Goal: Use online tool/utility: Utilize a website feature to perform a specific function

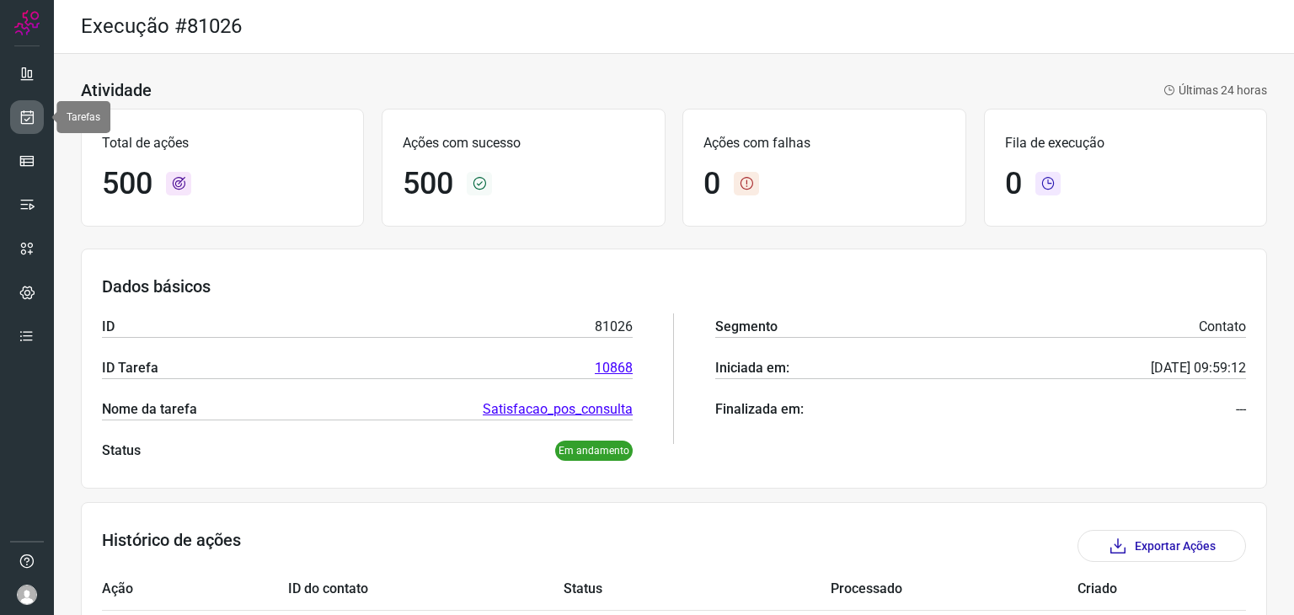
click at [19, 120] on icon at bounding box center [28, 117] width 18 height 17
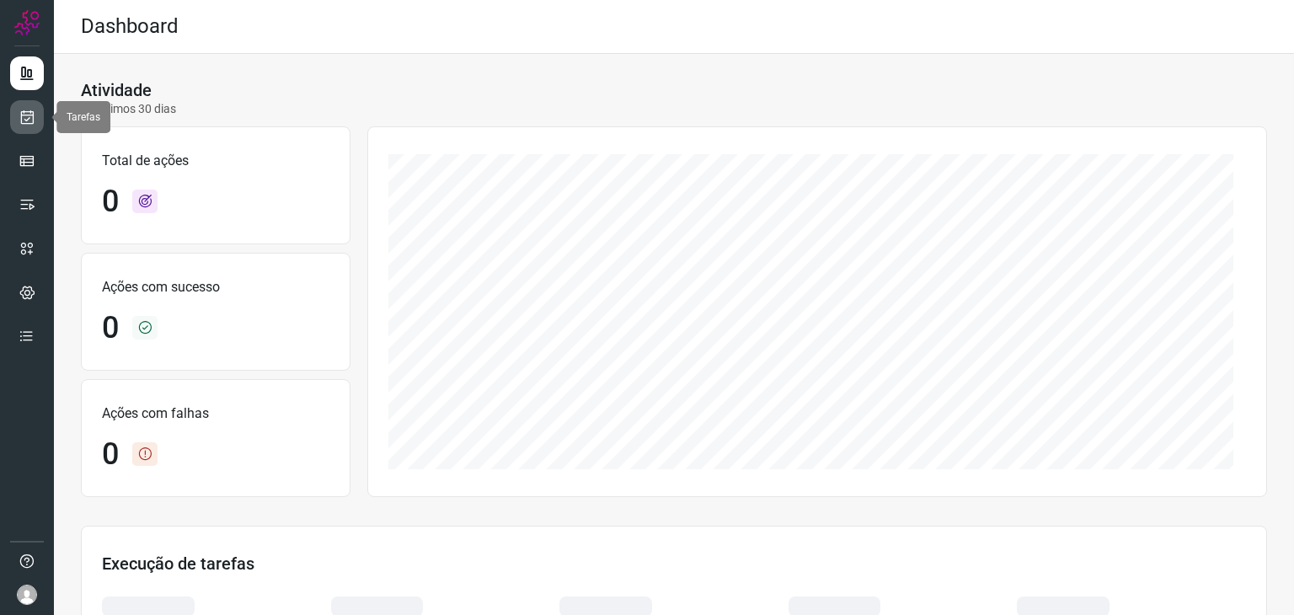
click at [38, 109] on link at bounding box center [27, 117] width 34 height 34
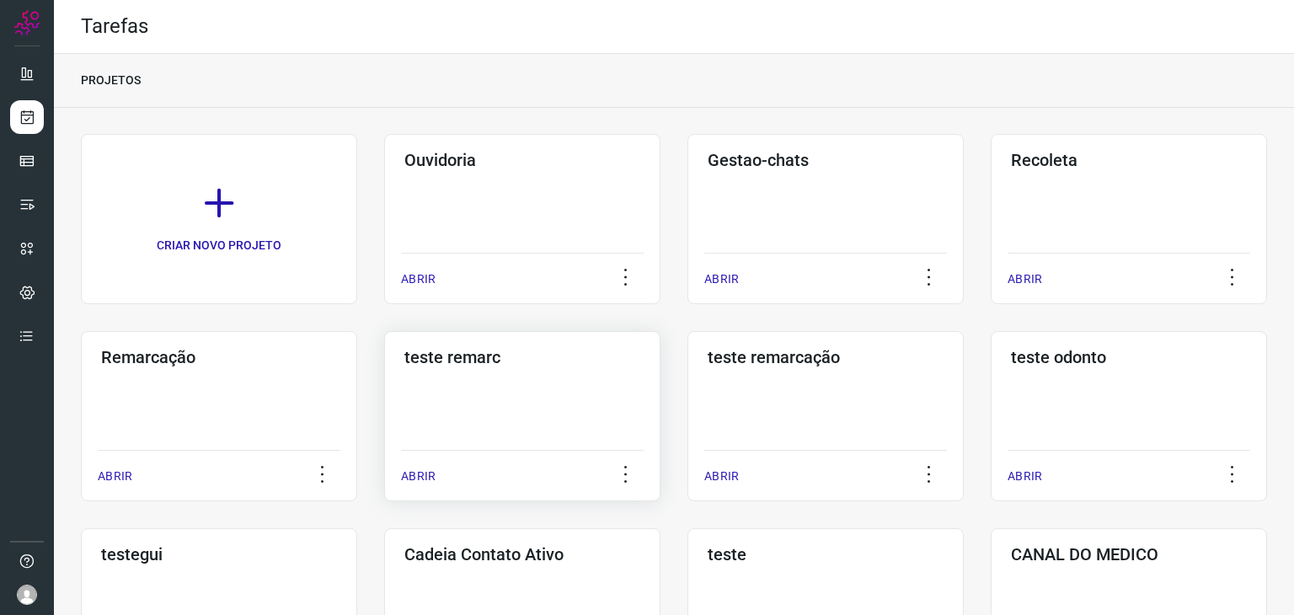
scroll to position [421, 0]
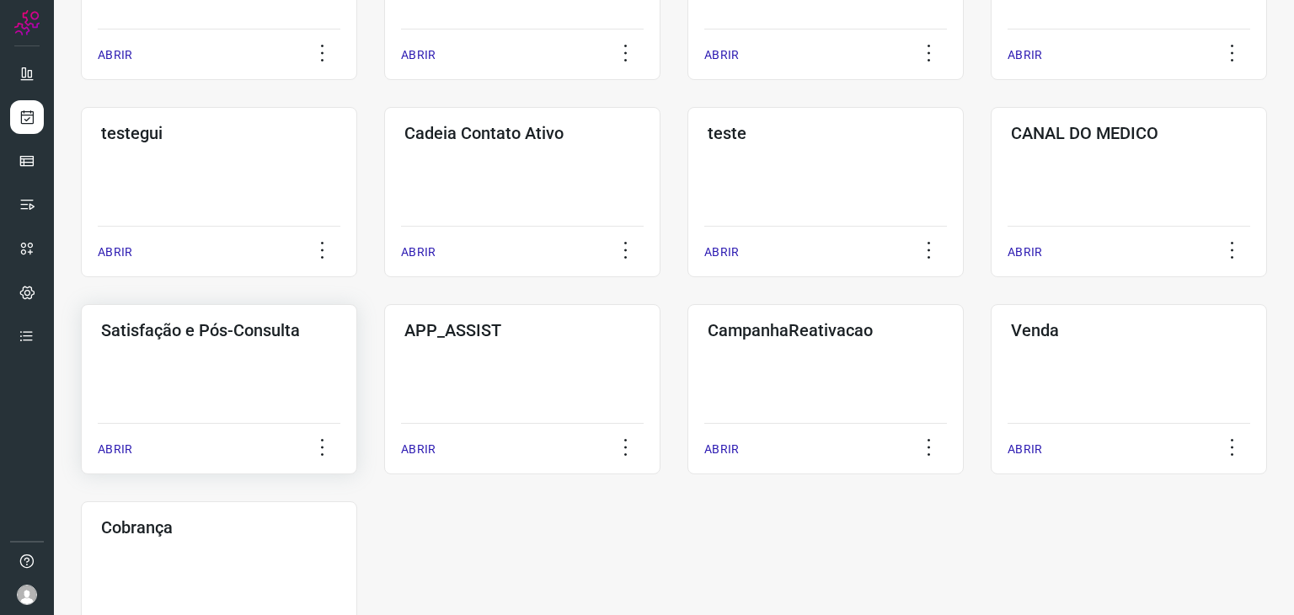
click at [384, 391] on div "Satisfação e Pós-Consulta ABRIR" at bounding box center [522, 389] width 276 height 170
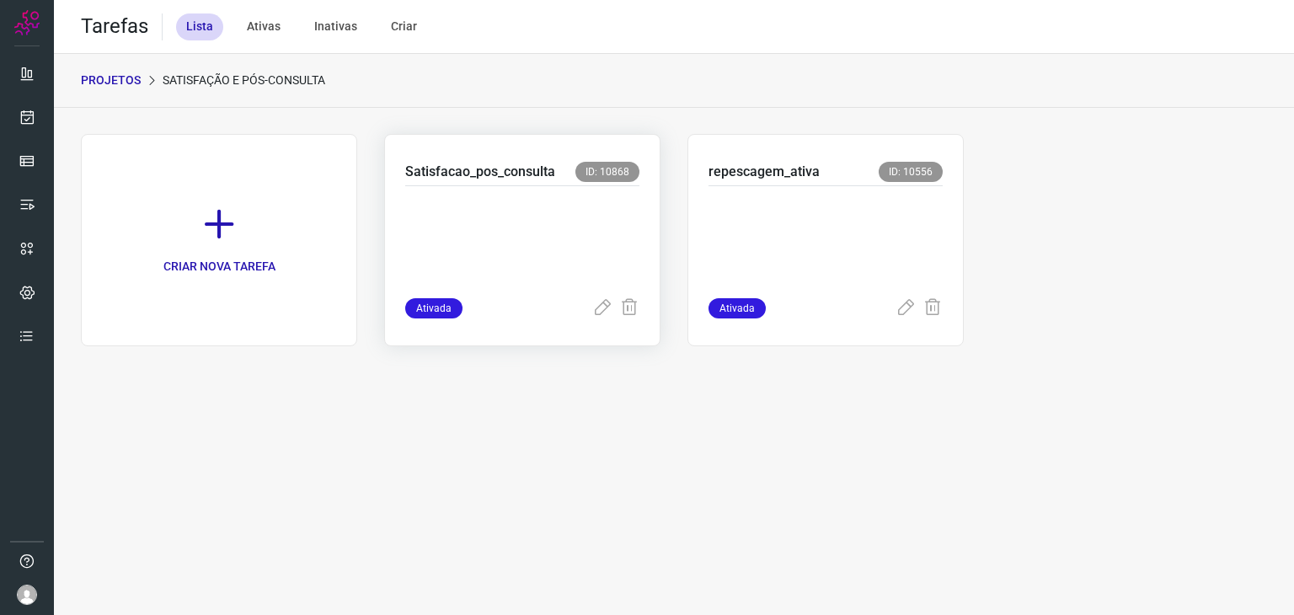
click at [582, 206] on p at bounding box center [522, 238] width 234 height 84
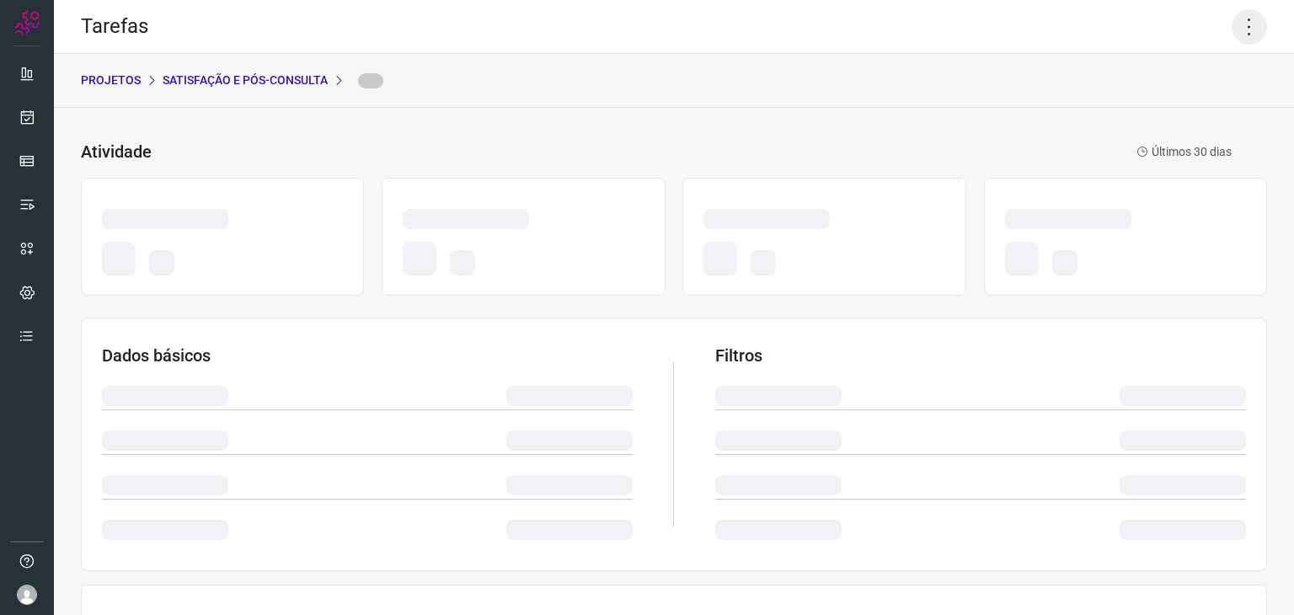
click at [1238, 25] on icon at bounding box center [1249, 26] width 35 height 35
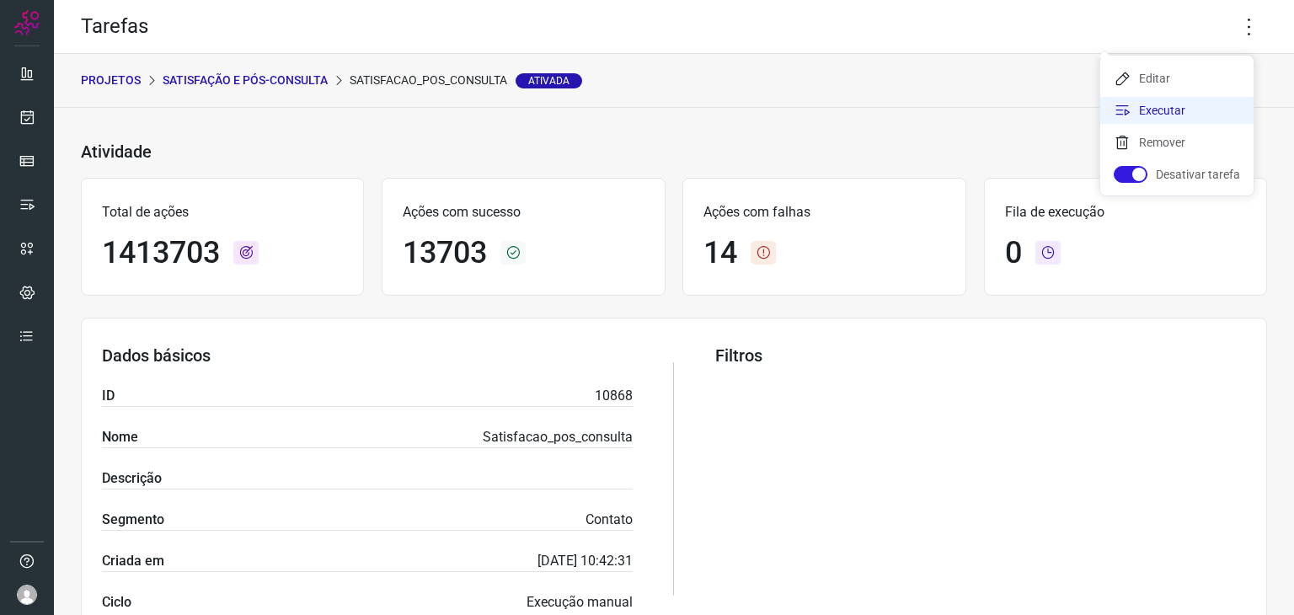
click at [1152, 105] on li "Executar" at bounding box center [1176, 110] width 153 height 27
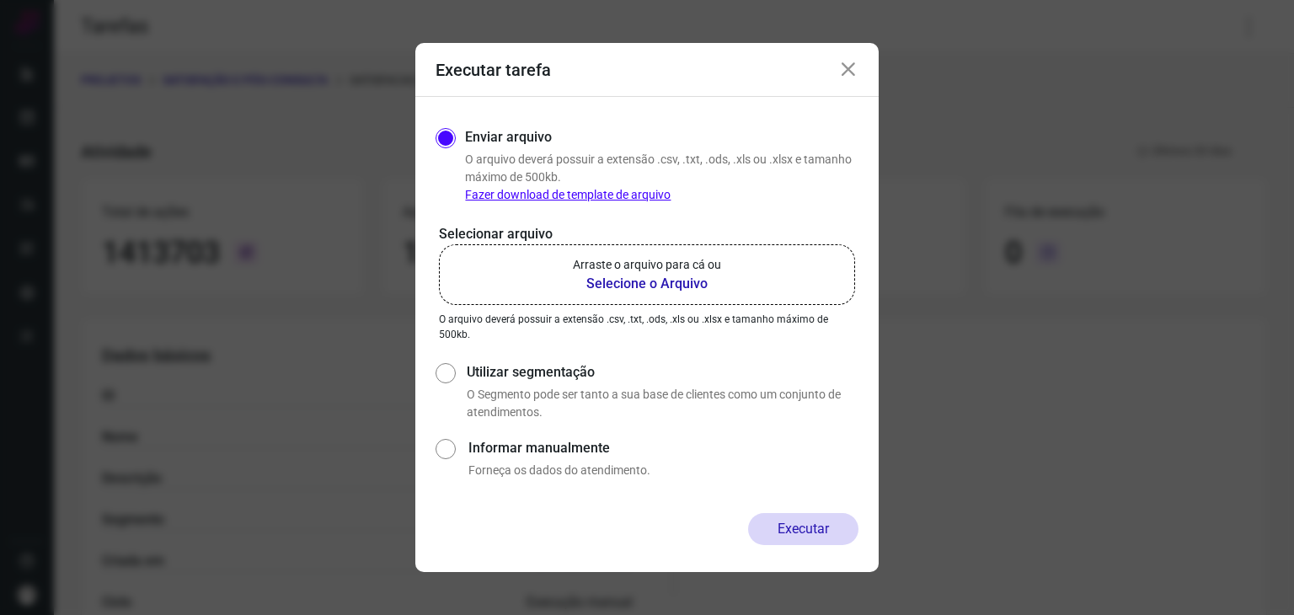
click at [636, 249] on label "Arraste o arquivo para cá ou Selecione o Arquivo" at bounding box center [647, 274] width 416 height 61
click at [0, 0] on input "Arraste o arquivo para cá ou Selecione o Arquivo" at bounding box center [0, 0] width 0 height 0
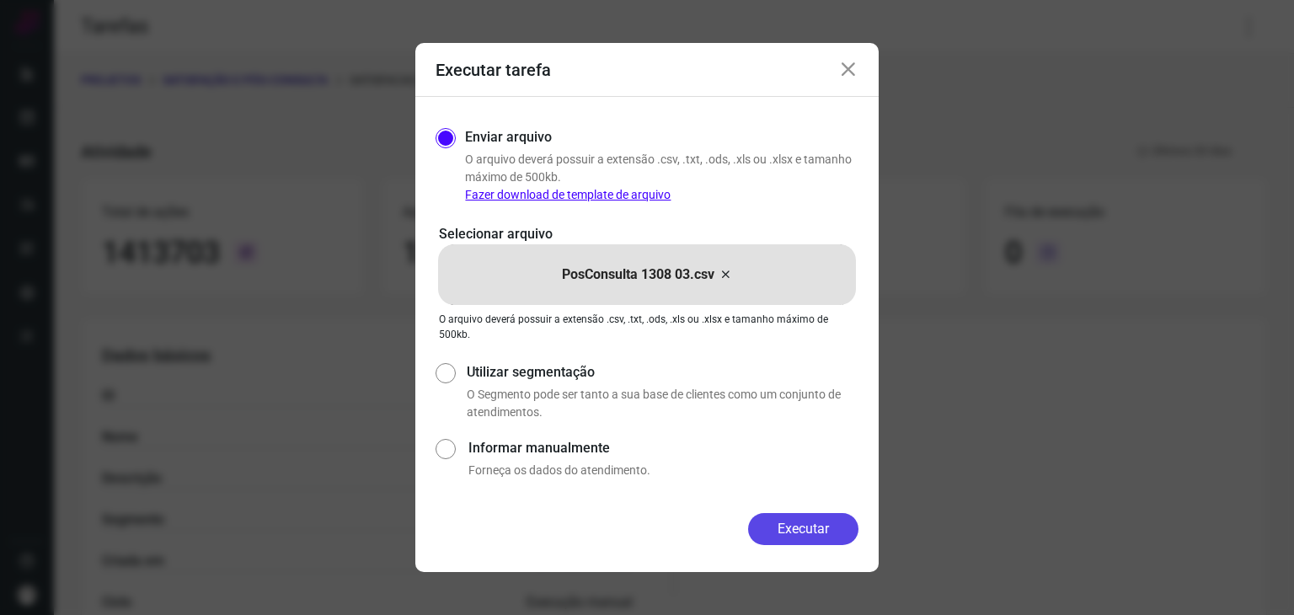
click at [802, 524] on button "Executar" at bounding box center [803, 529] width 110 height 32
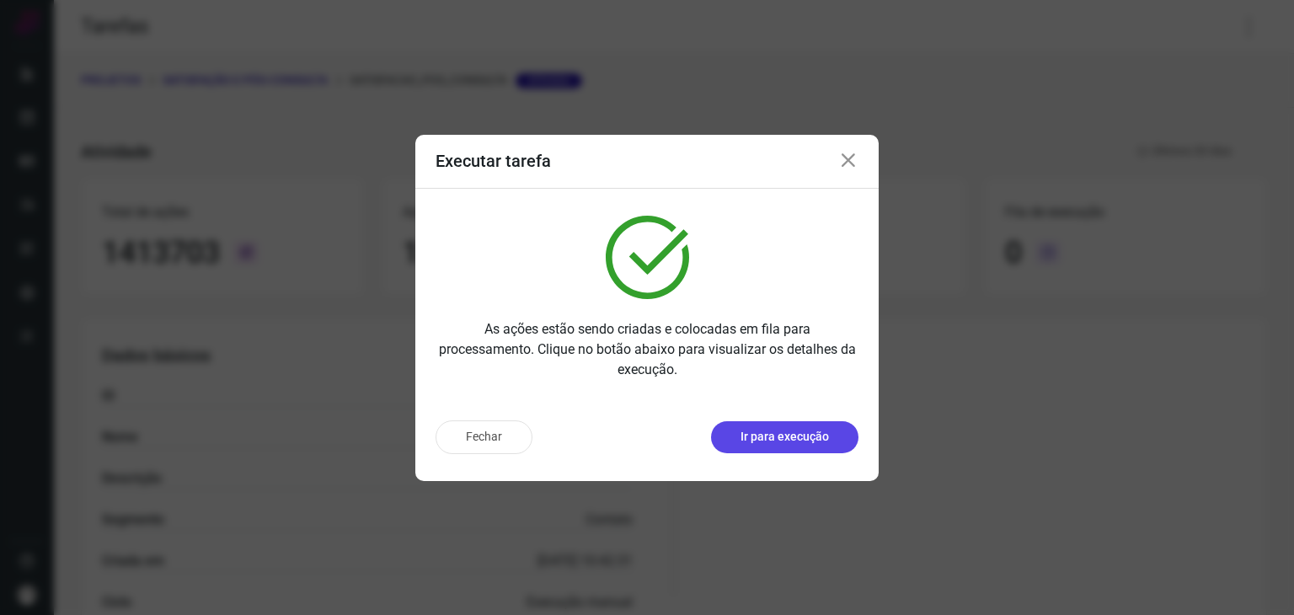
click at [808, 429] on p "Ir para execução" at bounding box center [784, 437] width 88 height 18
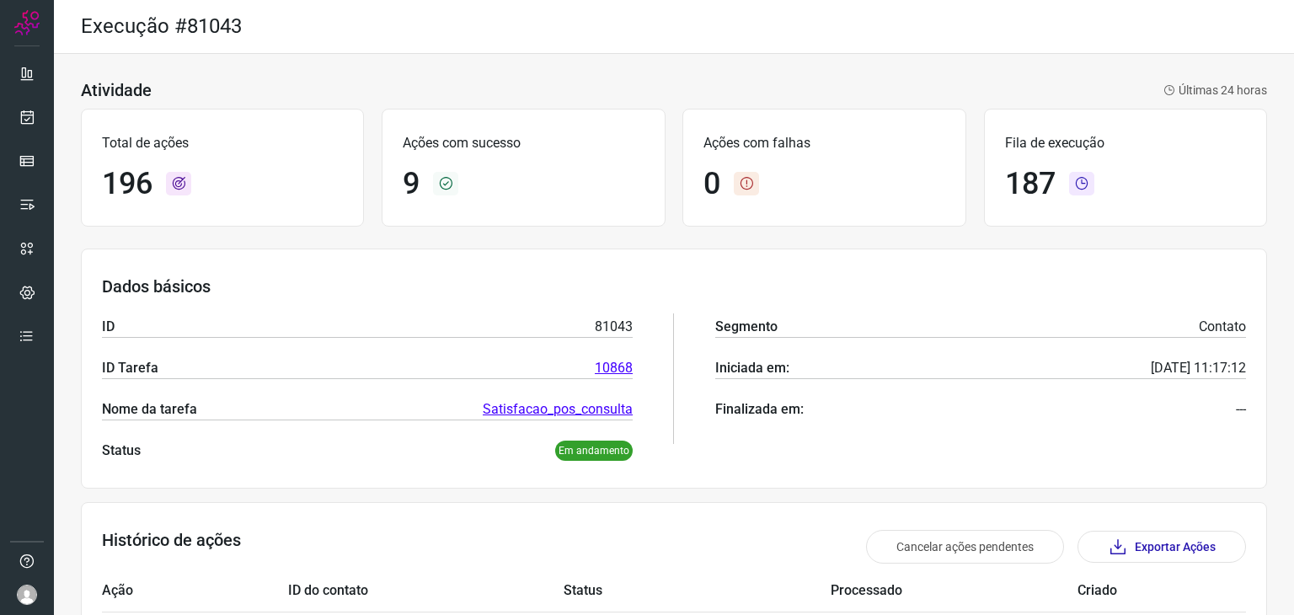
click at [809, 188] on div "0" at bounding box center [823, 184] width 241 height 36
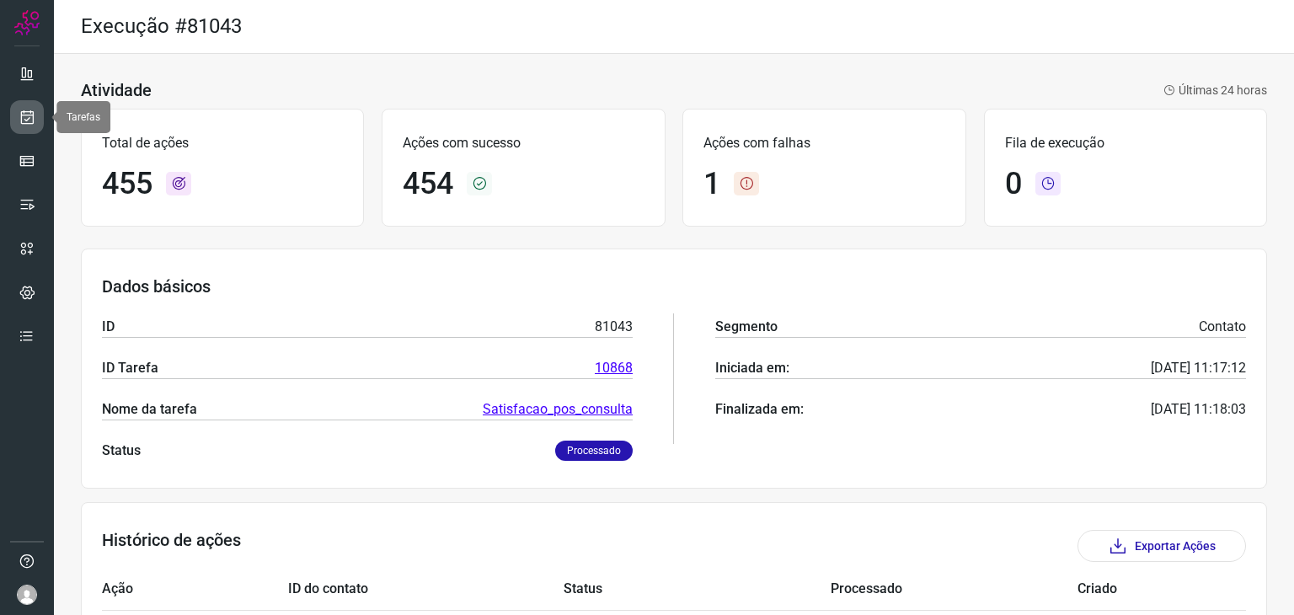
click at [35, 126] on link at bounding box center [27, 117] width 34 height 34
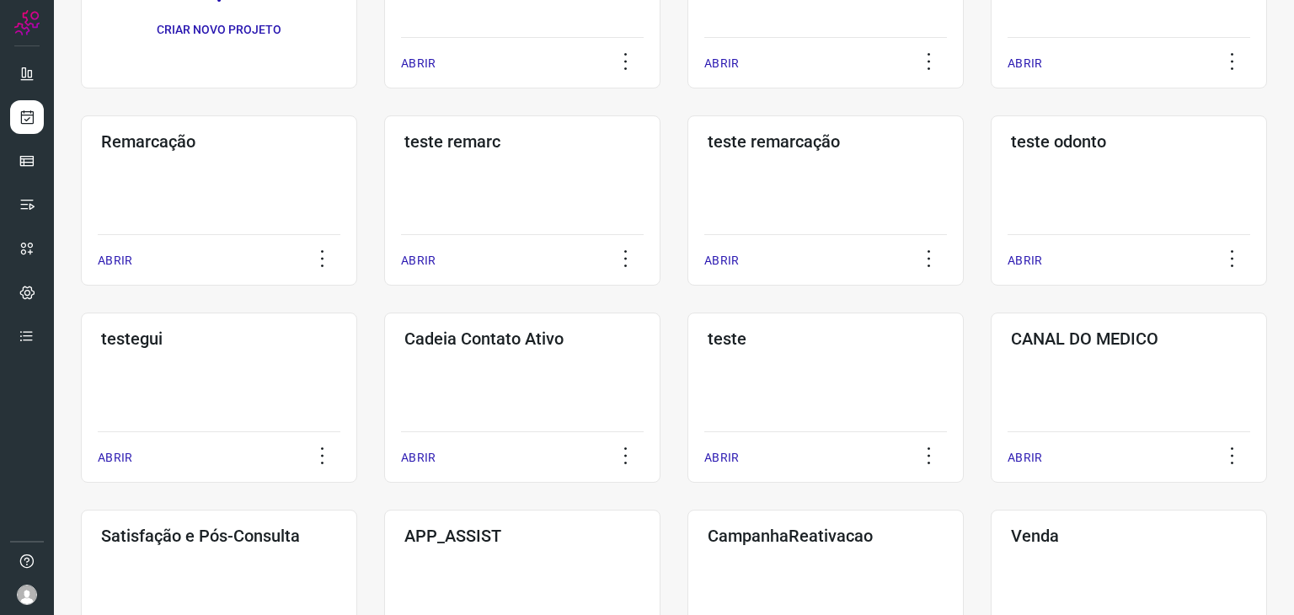
scroll to position [421, 0]
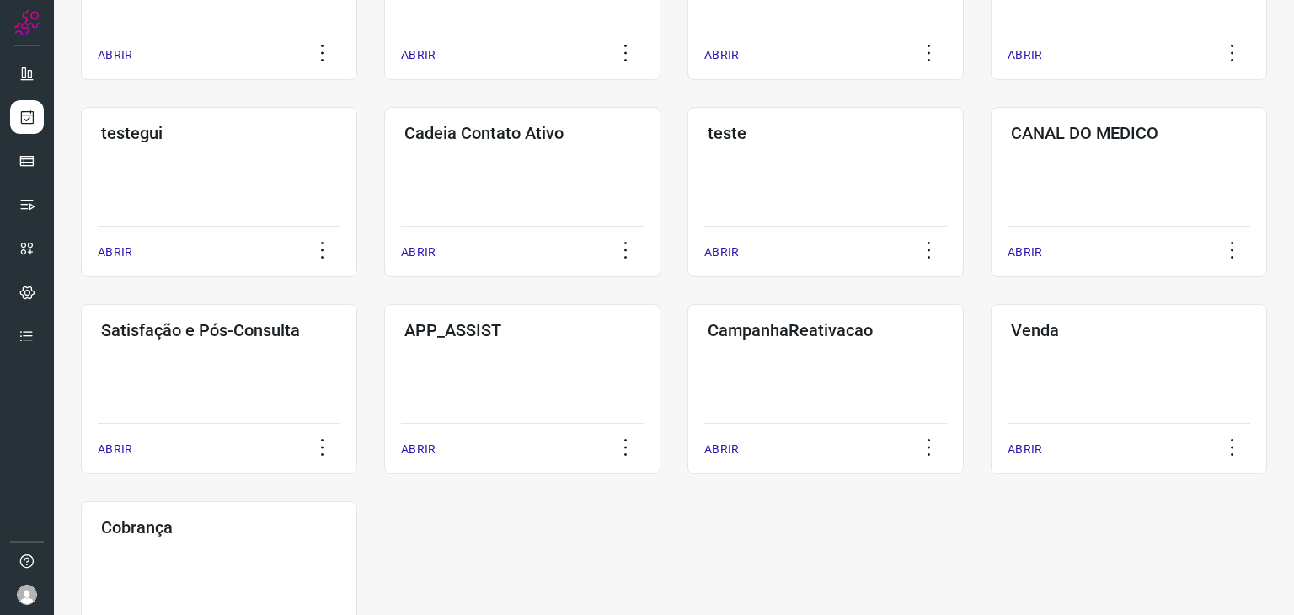
drag, startPoint x: 263, startPoint y: 400, endPoint x: 509, endPoint y: 527, distance: 276.9
click at [509, 527] on div "CRIAR NOVO PROJETO Ouvidoria ABRIR Gestao-chats ABRIR Recoleta ABRIR Remarcação…" at bounding box center [674, 192] width 1186 height 959
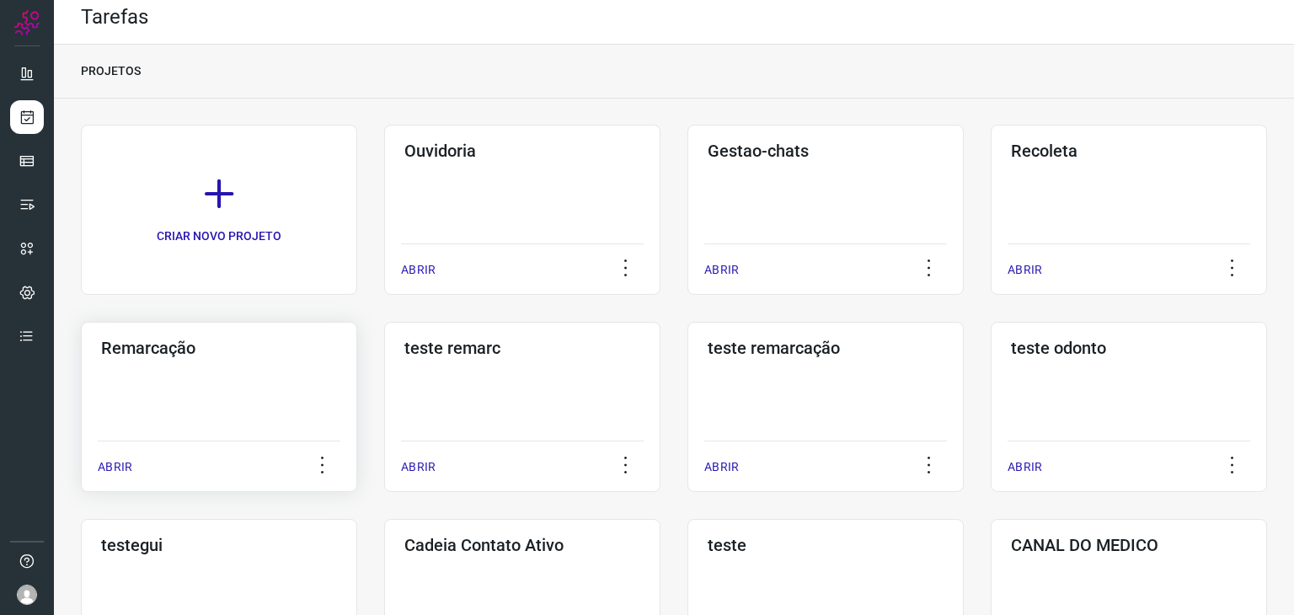
scroll to position [0, 0]
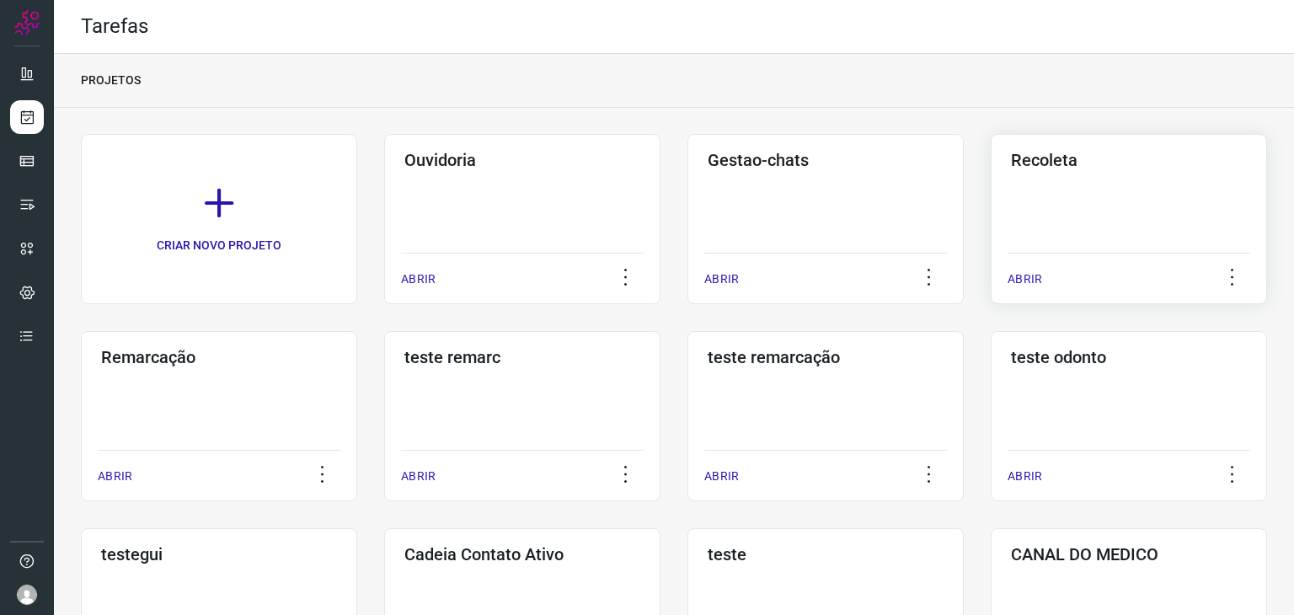
click at [357, 331] on div "Recoleta ABRIR" at bounding box center [219, 416] width 276 height 170
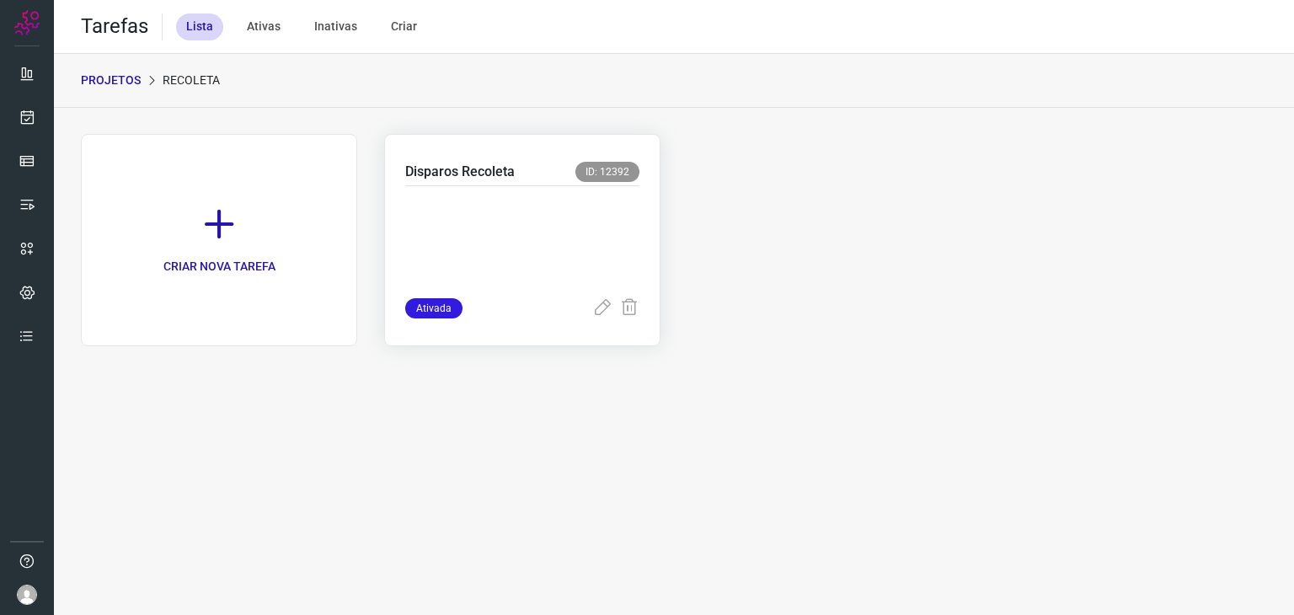
click at [521, 213] on p at bounding box center [522, 238] width 234 height 84
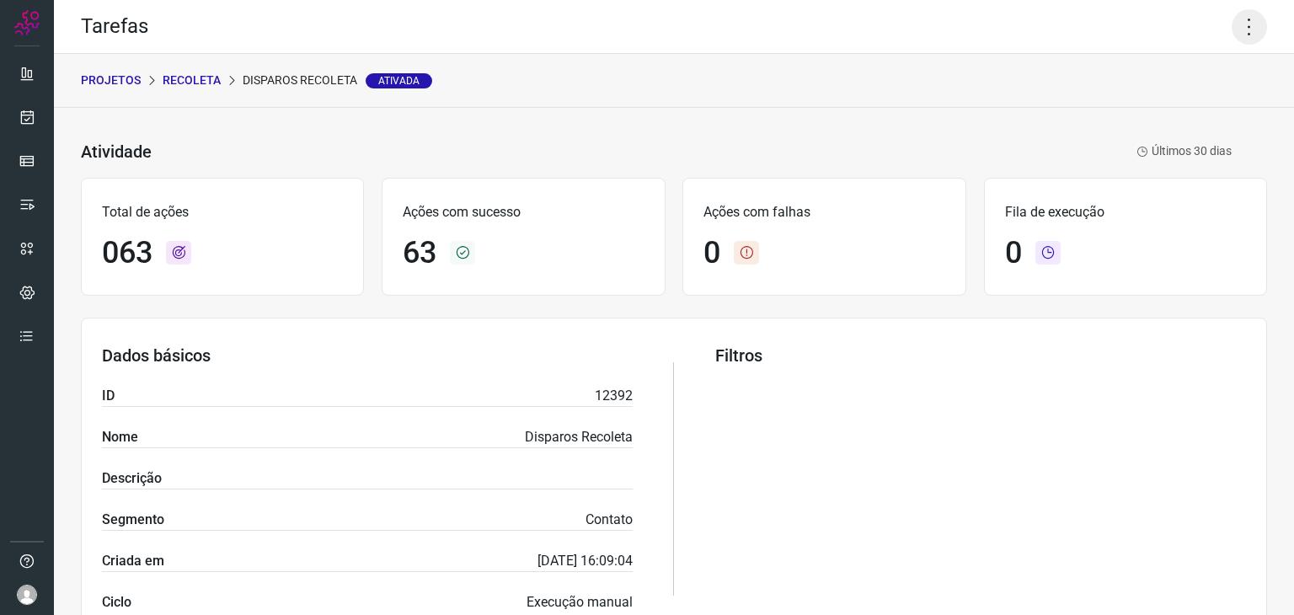
click at [1232, 30] on icon at bounding box center [1249, 26] width 35 height 35
click at [1173, 104] on li "Executar" at bounding box center [1176, 110] width 153 height 27
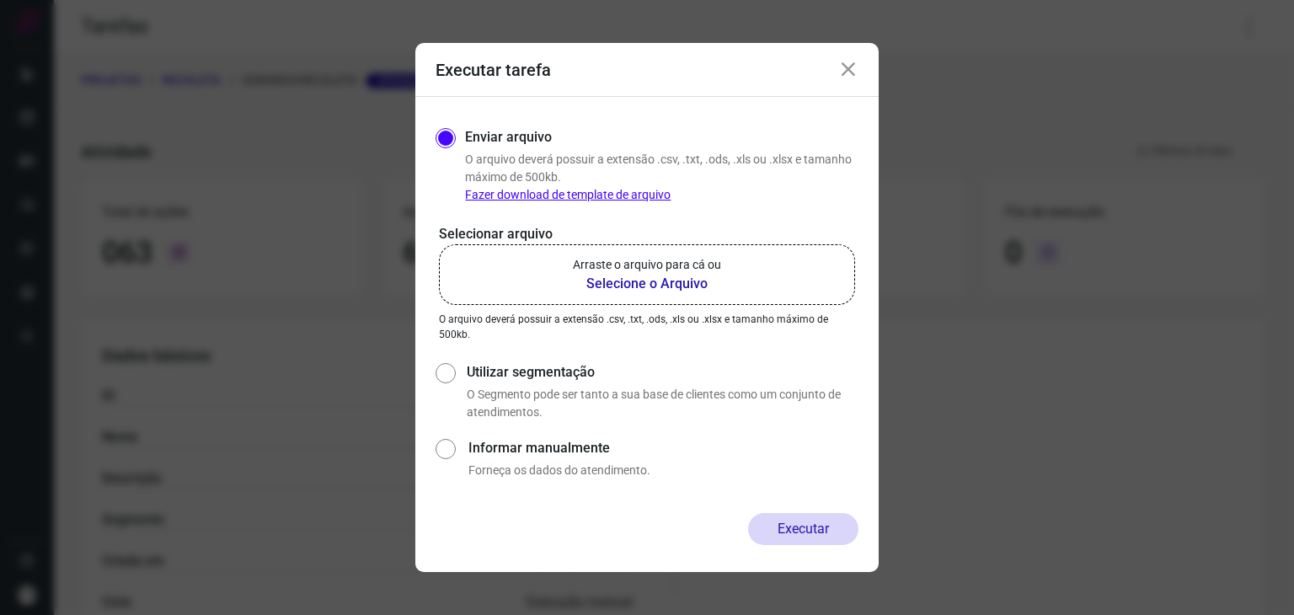
click at [693, 275] on b "Selecione o Arquivo" at bounding box center [647, 284] width 148 height 20
click at [0, 0] on input "Arraste o arquivo para cá ou Selecione o Arquivo" at bounding box center [0, 0] width 0 height 0
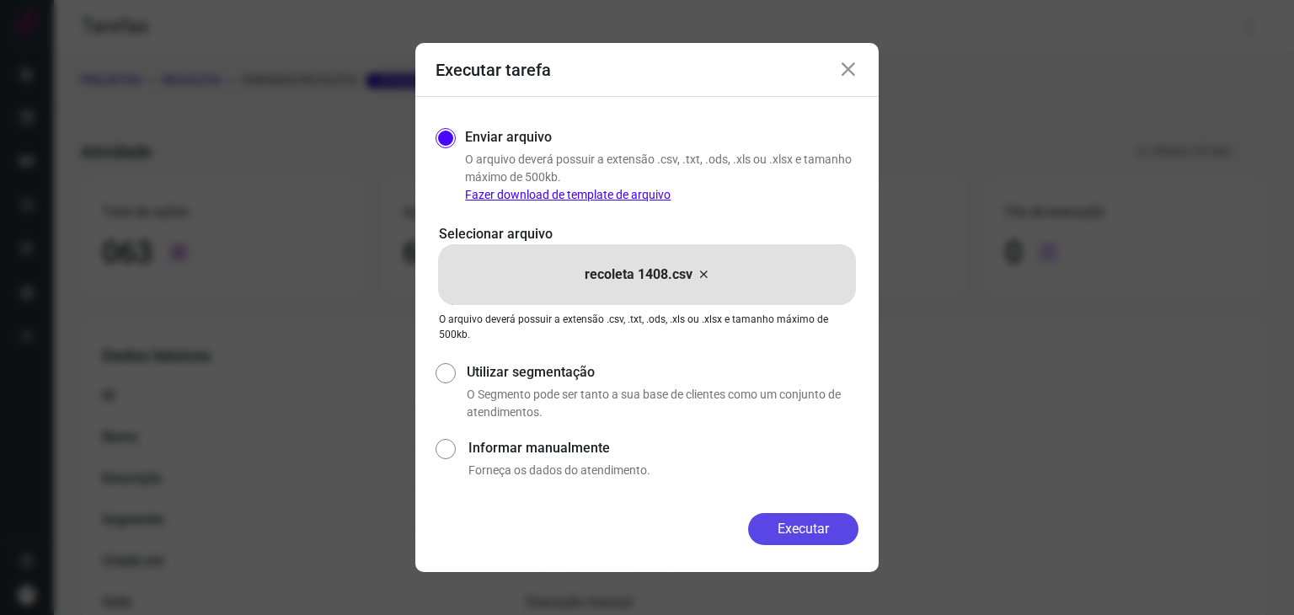
click at [790, 520] on button "Executar" at bounding box center [803, 529] width 110 height 32
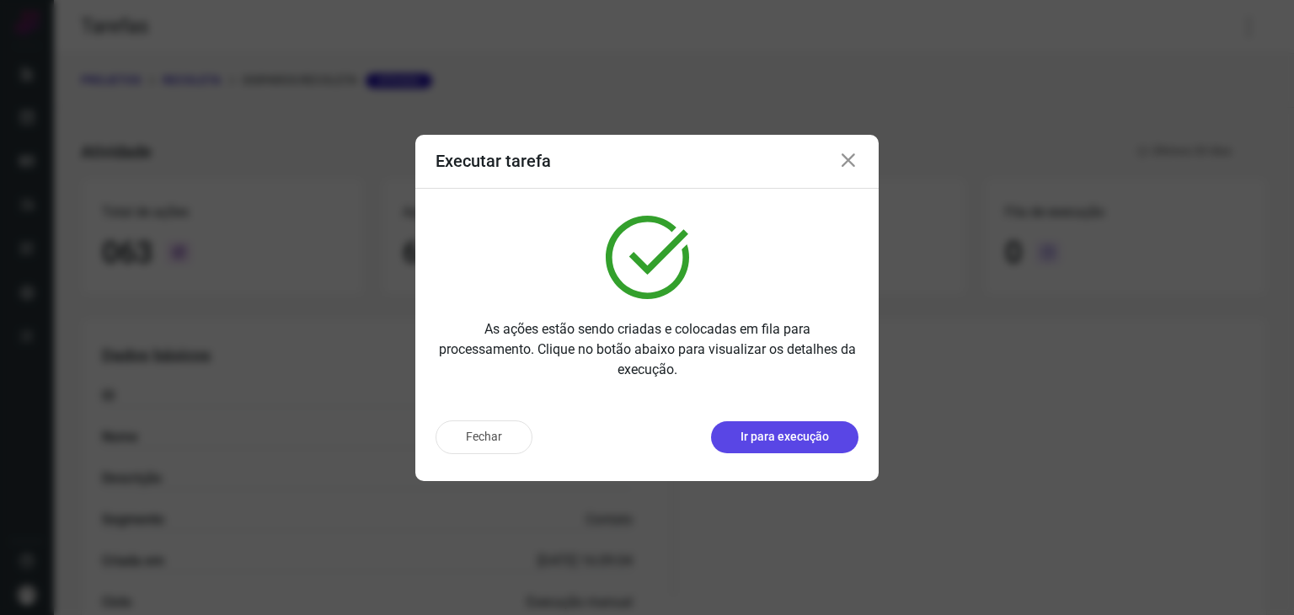
click at [795, 429] on p "Ir para execução" at bounding box center [784, 437] width 88 height 18
